Goal: Information Seeking & Learning: Learn about a topic

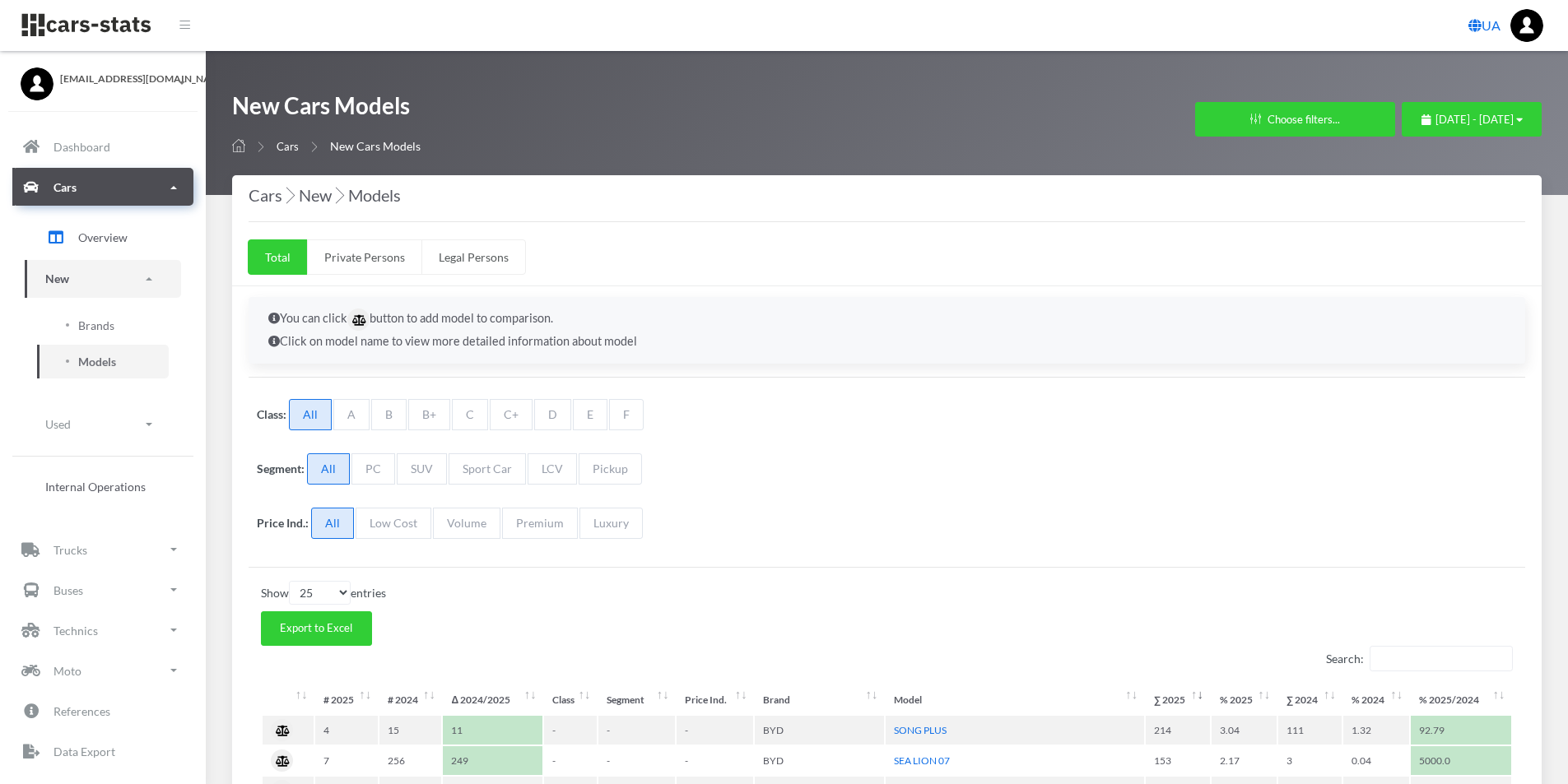
select select "25"
select select "BYD"
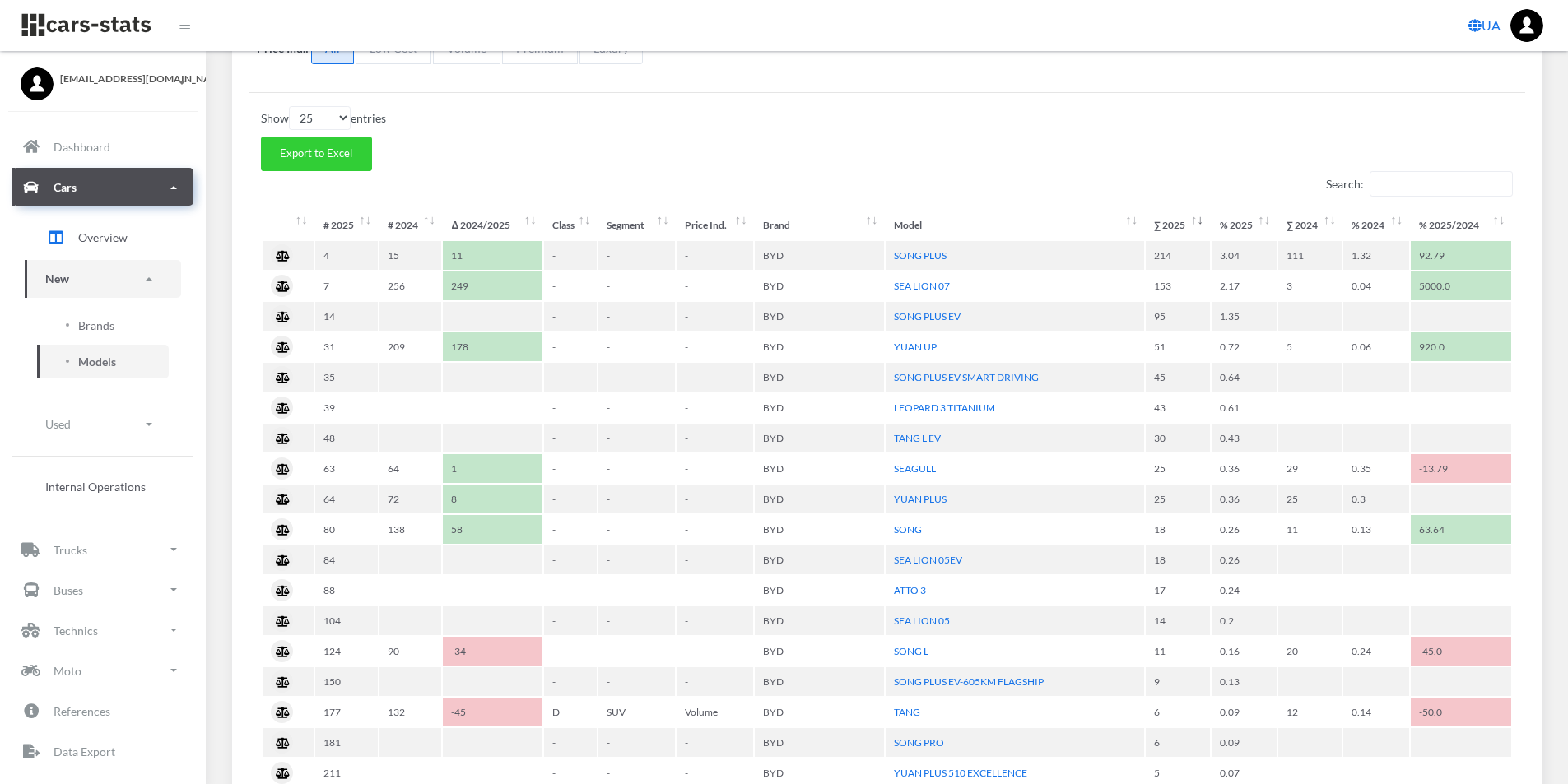
scroll to position [12, 12]
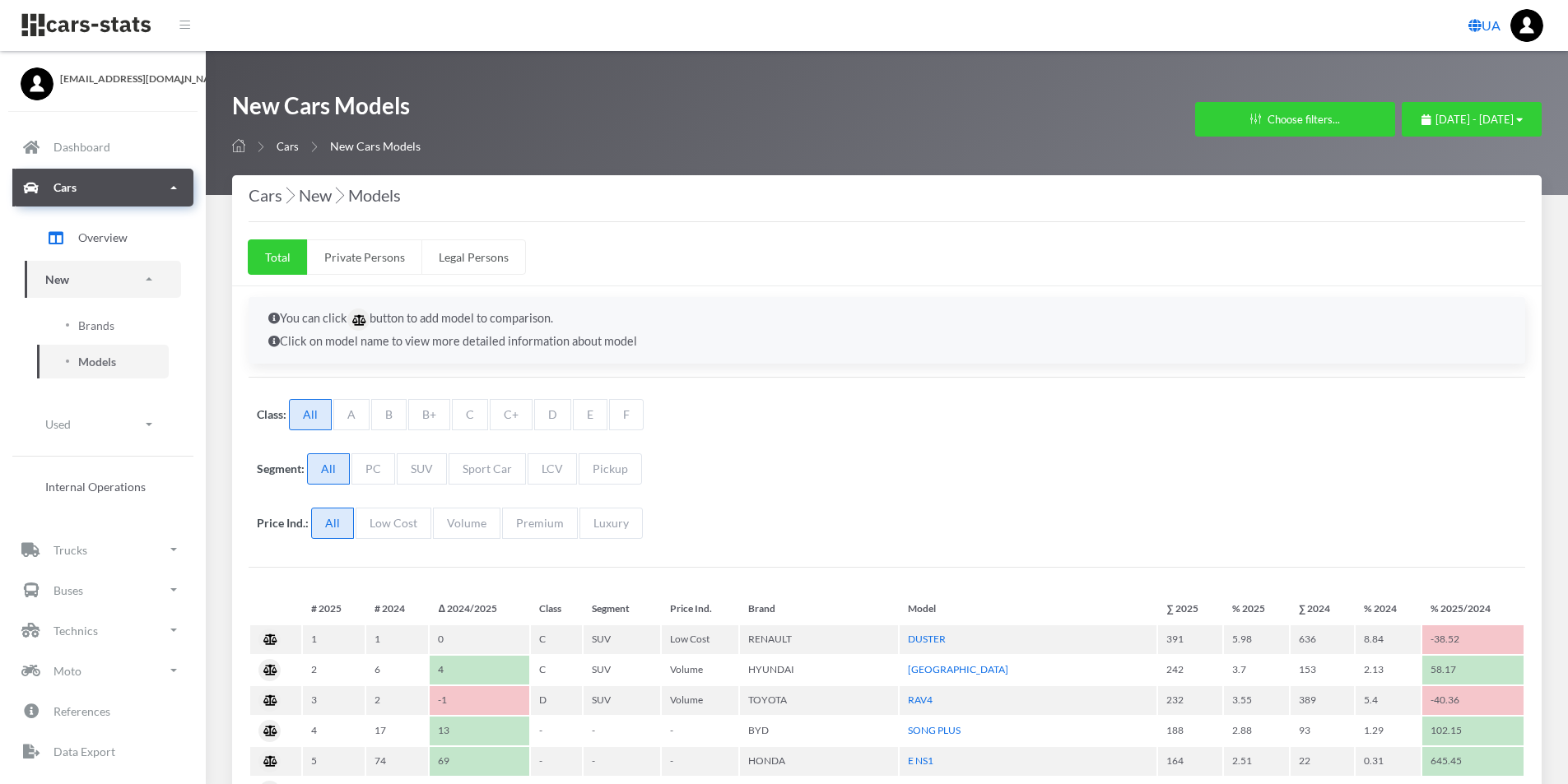
scroll to position [473, 0]
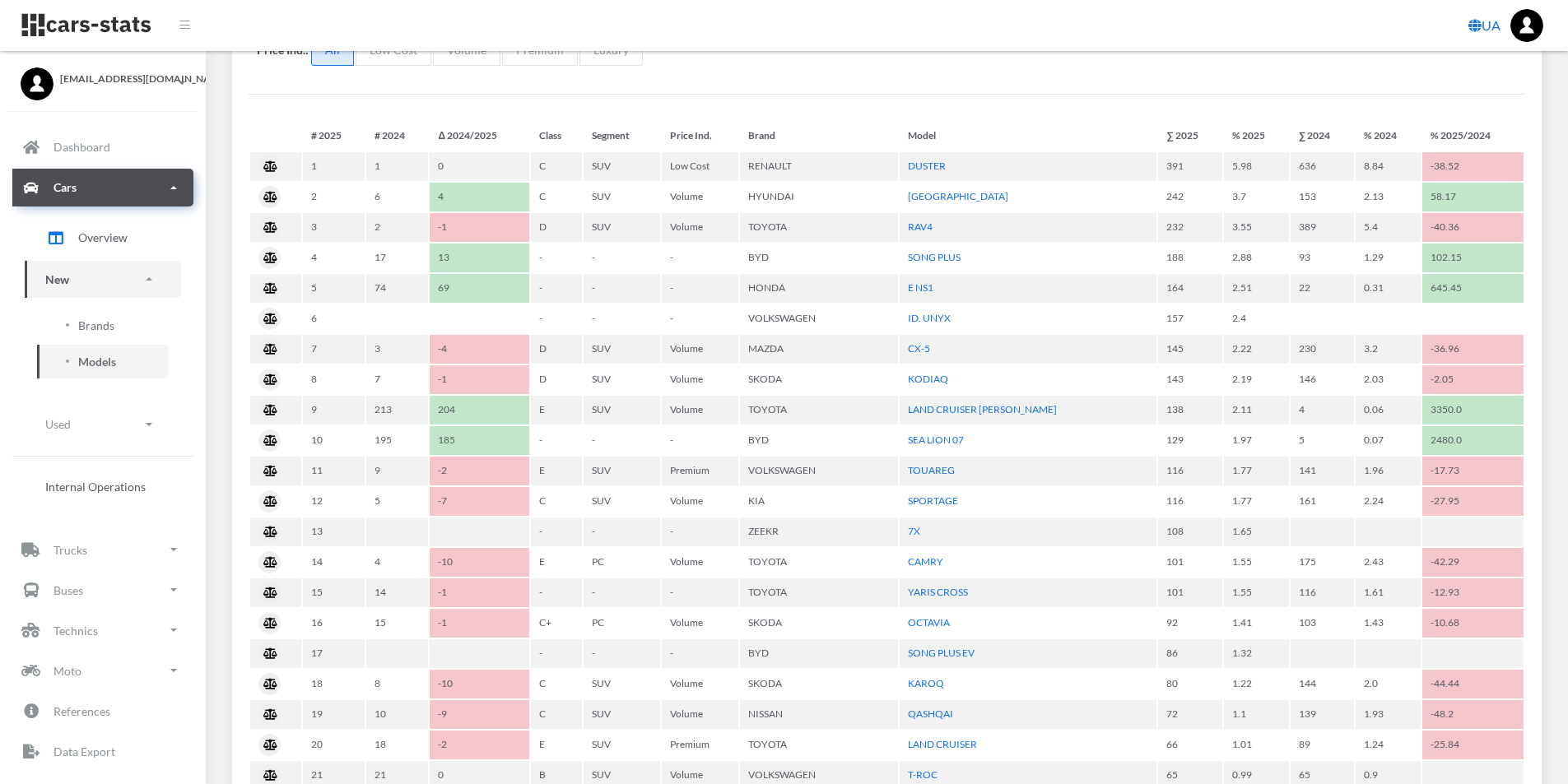
select select "25"
select select "BYD"
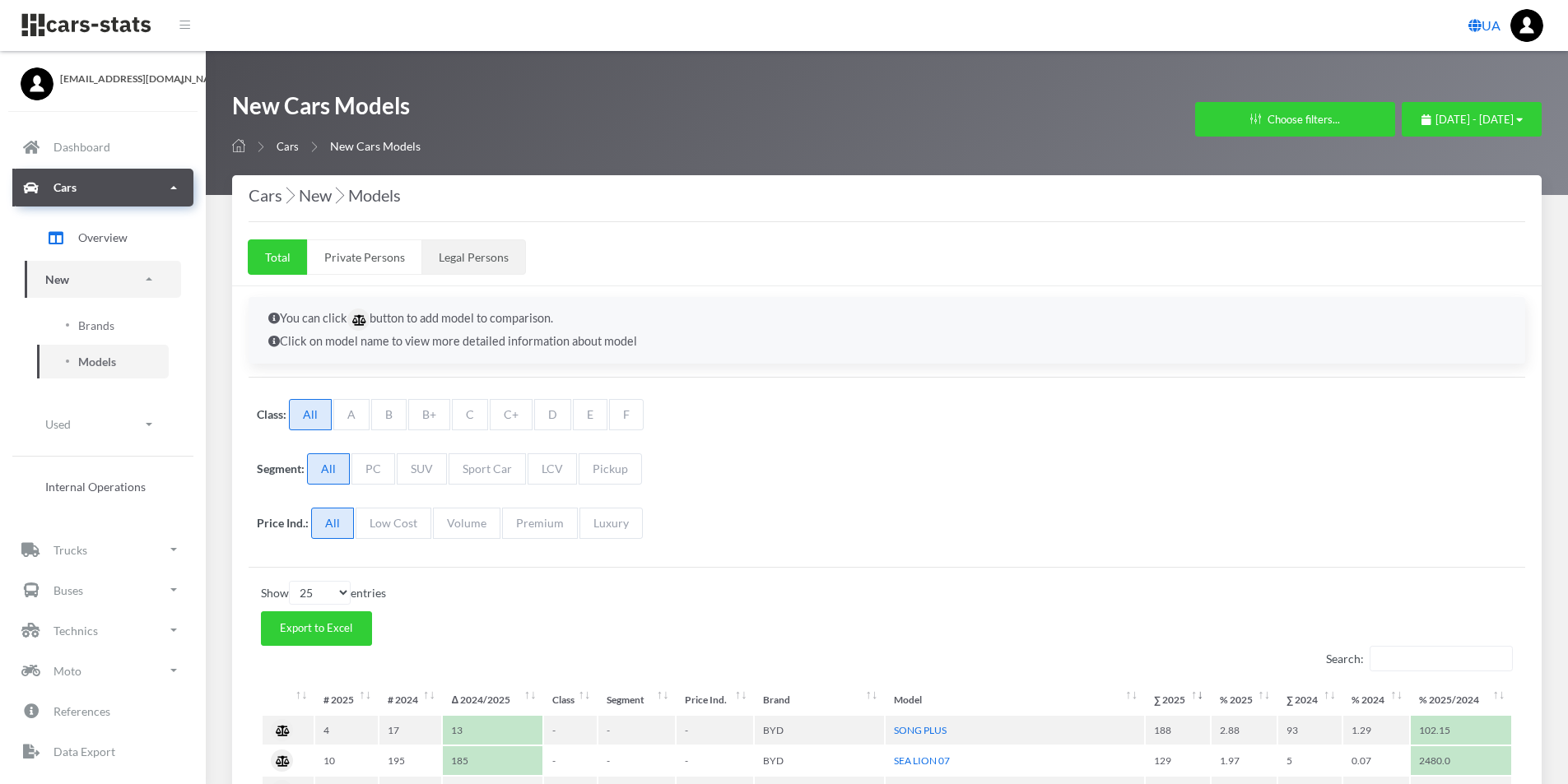
scroll to position [12, 12]
drag, startPoint x: 108, startPoint y: 323, endPoint x: 132, endPoint y: 315, distance: 25.3
click at [109, 322] on span "Brands" at bounding box center [96, 326] width 36 height 17
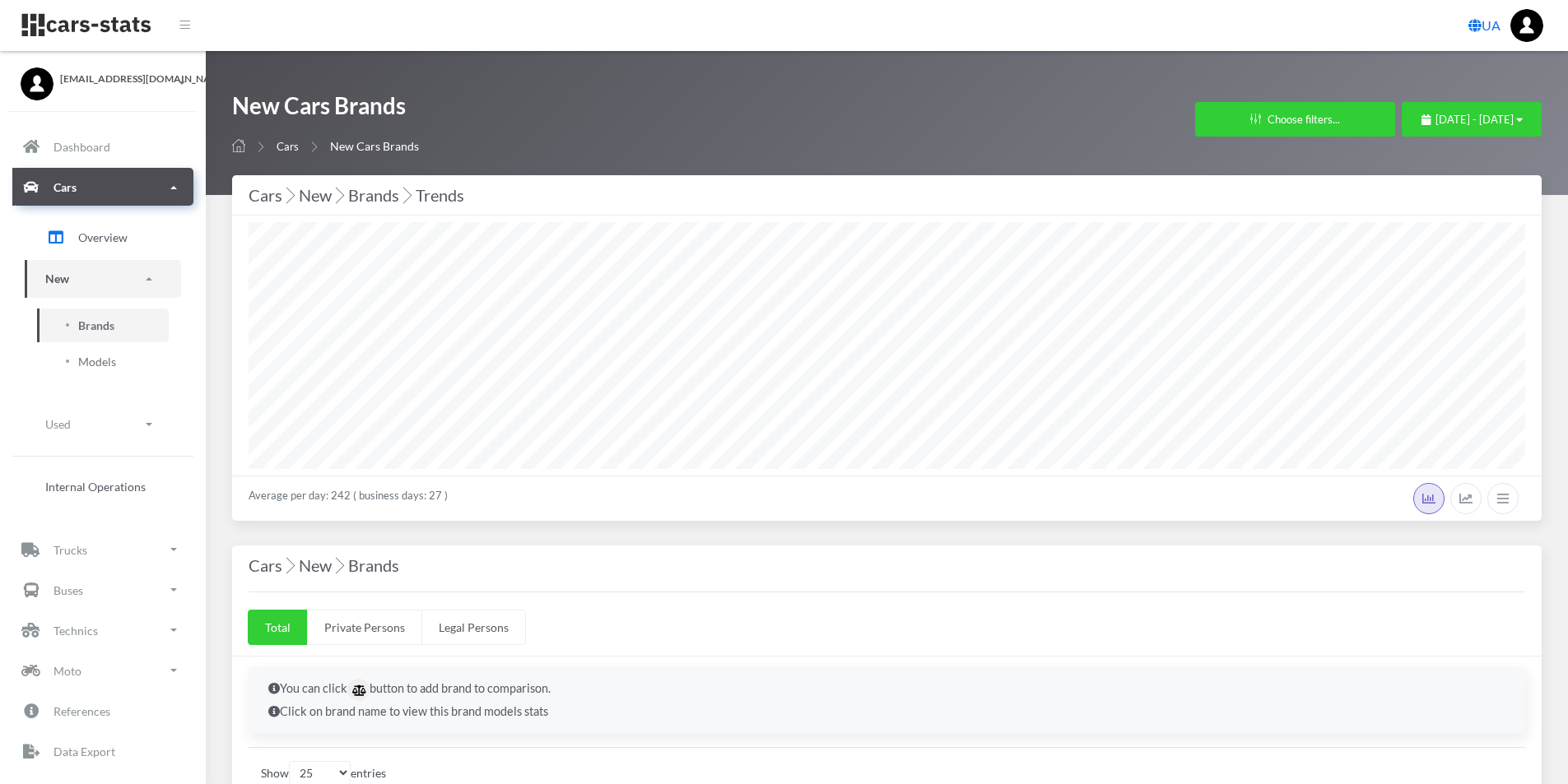
select select "25"
click at [1509, 122] on span "August 11, 2025 - September 10, 2025" at bounding box center [1474, 119] width 78 height 13
click at [1439, 225] on li "This Month" at bounding box center [1463, 224] width 115 height 26
select select "25"
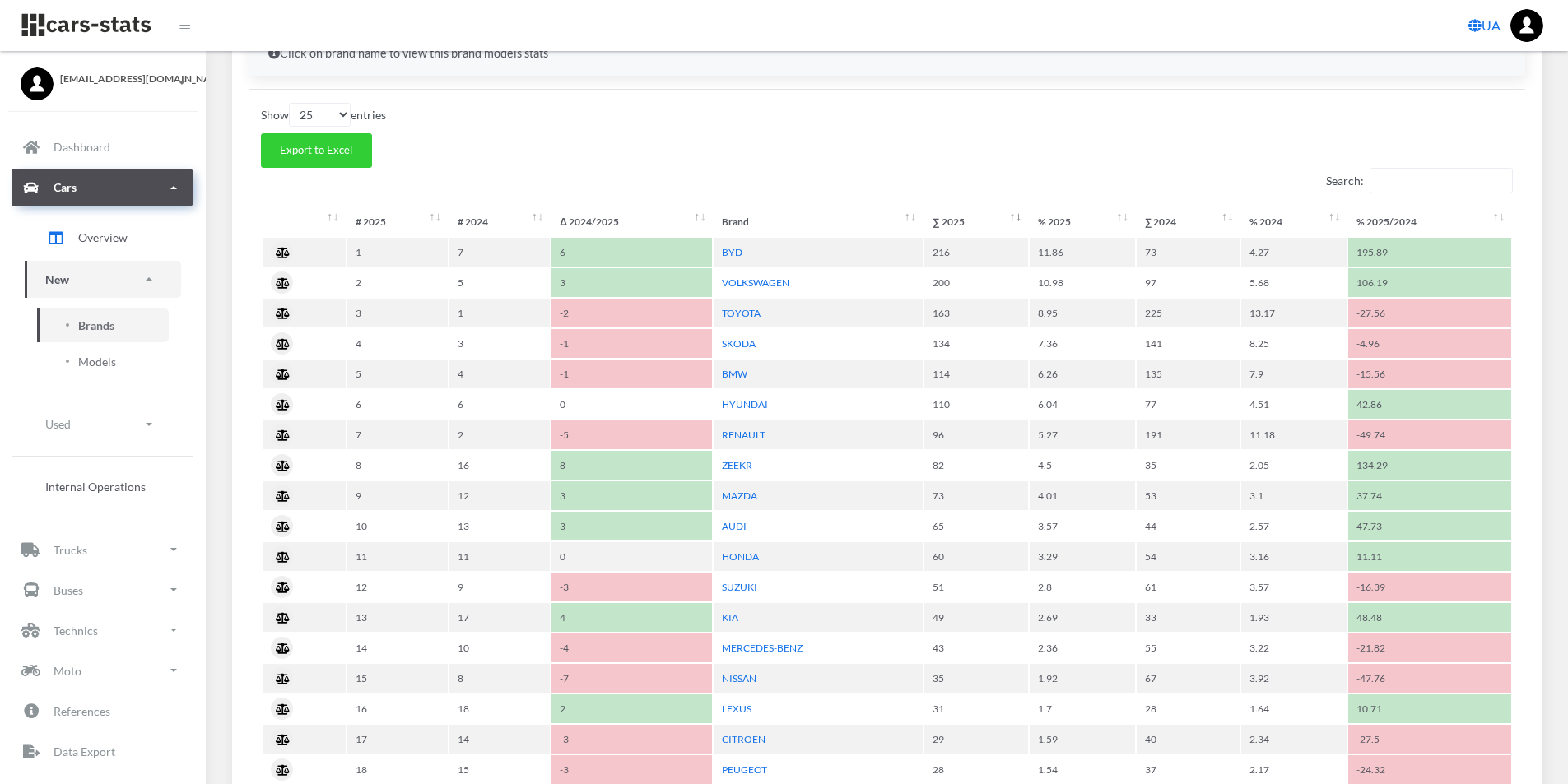
scroll to position [740, 0]
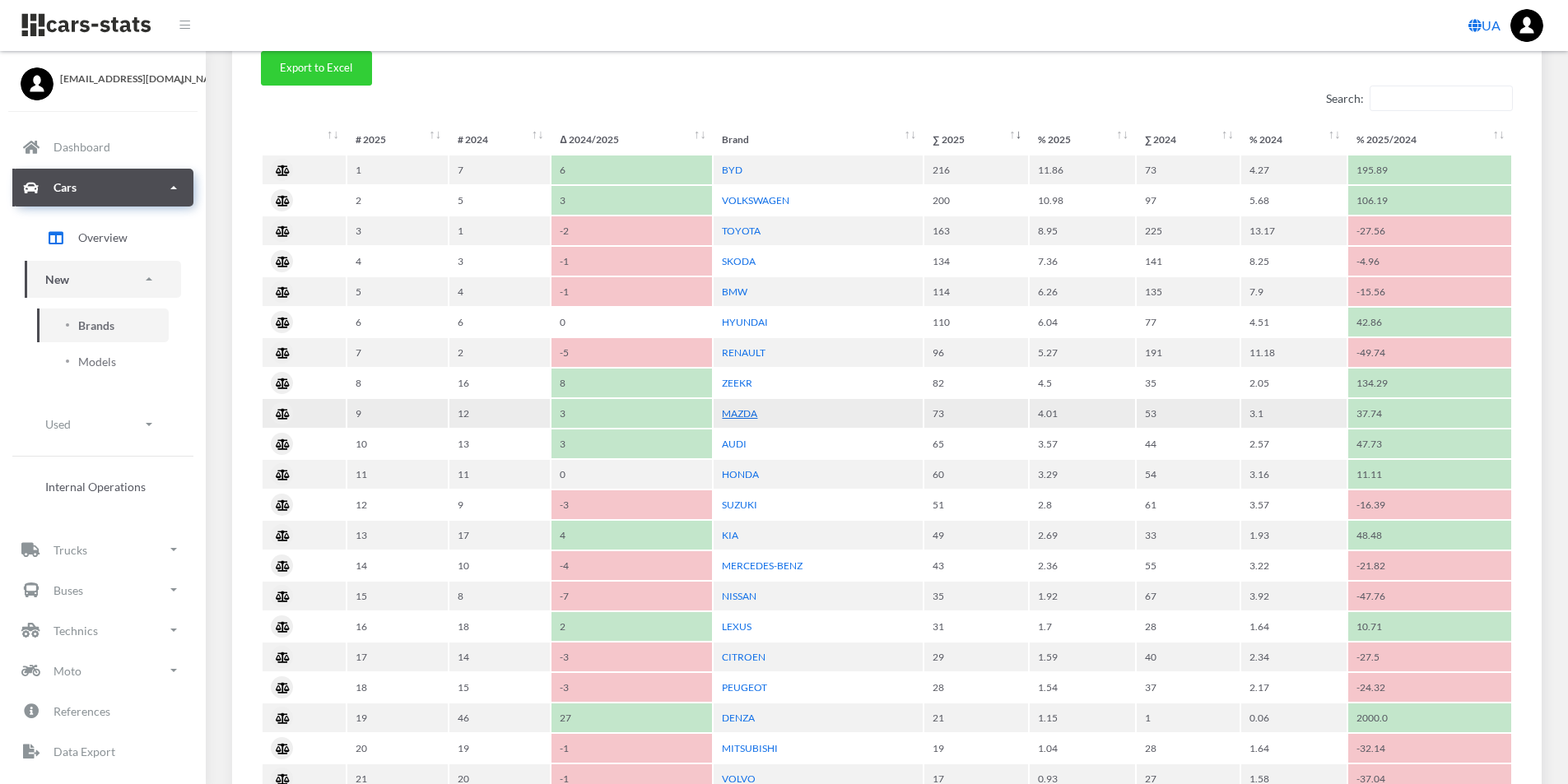
click at [739, 415] on link "MAZDA" at bounding box center [739, 413] width 35 height 12
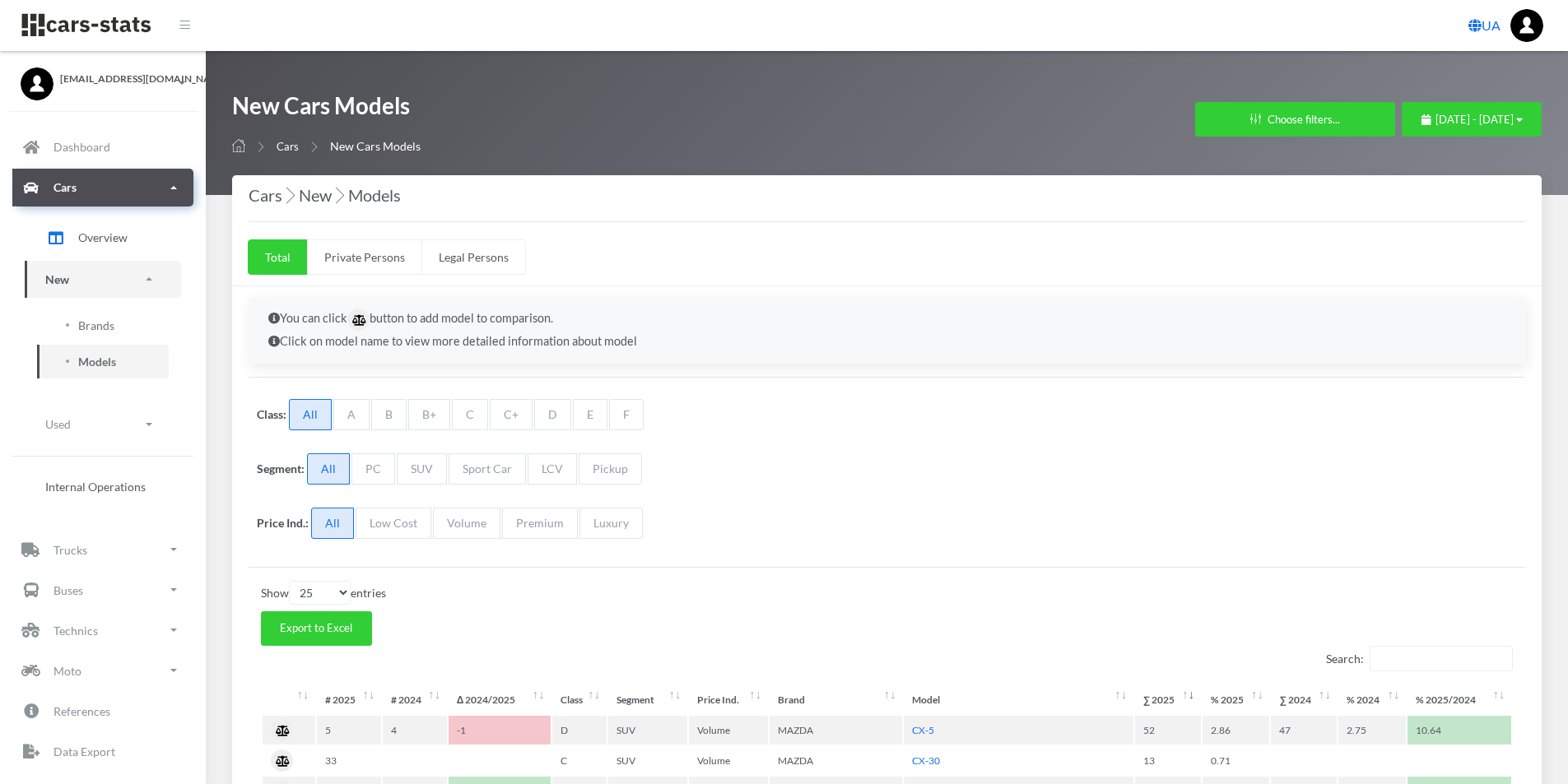
select select "25"
select select "MAZDA"
